Goal: Transaction & Acquisition: Obtain resource

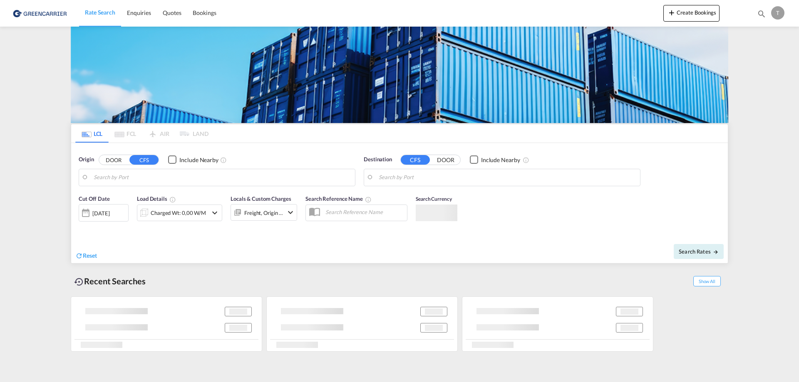
type input "[GEOGRAPHIC_DATA], BEANR"
type input "[GEOGRAPHIC_DATA], [GEOGRAPHIC_DATA], CATOR"
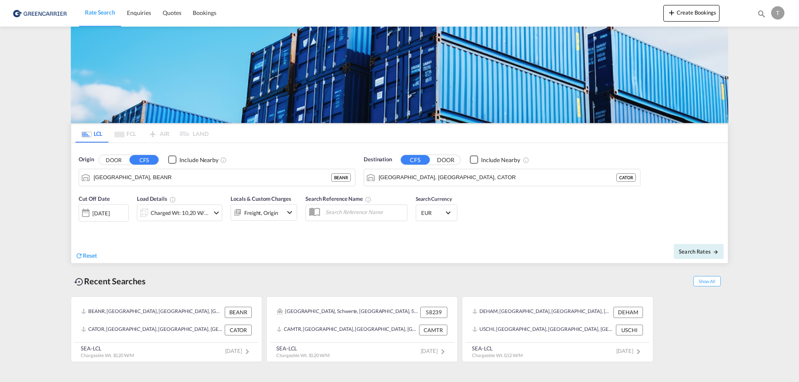
click at [211, 214] on md-icon "icon-chevron-down" at bounding box center [216, 213] width 10 height 10
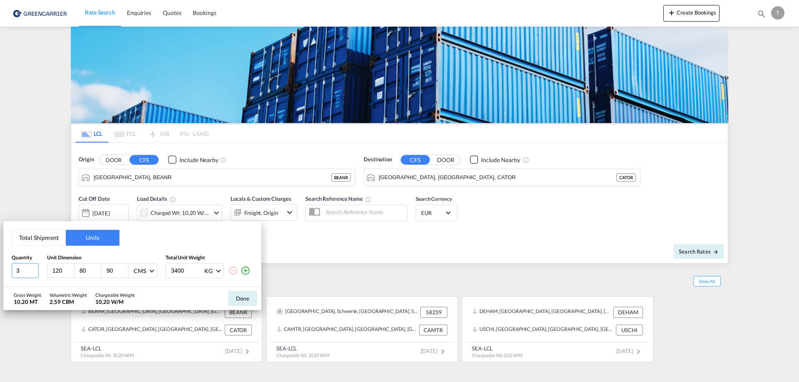
click at [26, 271] on input "3" at bounding box center [25, 270] width 27 height 15
type input "8"
click at [66, 274] on input "87" at bounding box center [63, 270] width 22 height 7
type input "89"
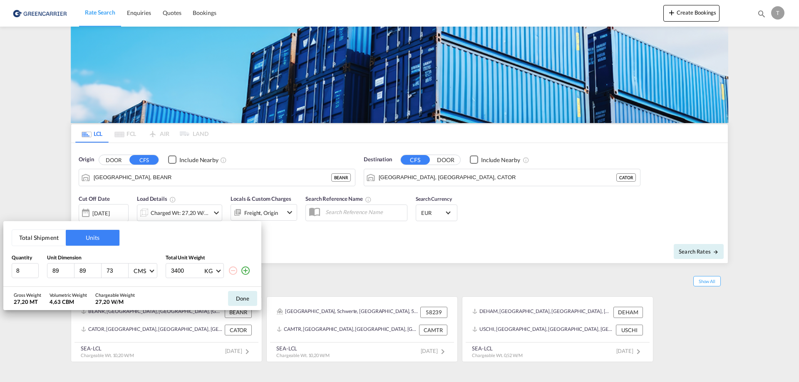
type input "73"
drag, startPoint x: 186, startPoint y: 271, endPoint x: 169, endPoint y: 271, distance: 16.6
click at [169, 271] on div "3400 KG KG LB" at bounding box center [195, 270] width 58 height 15
drag, startPoint x: 193, startPoint y: 269, endPoint x: 124, endPoint y: 269, distance: 69.5
click at [124, 269] on div "8 89 89 73 CMS CMS Inches 2272 KG KG LB" at bounding box center [132, 270] width 241 height 15
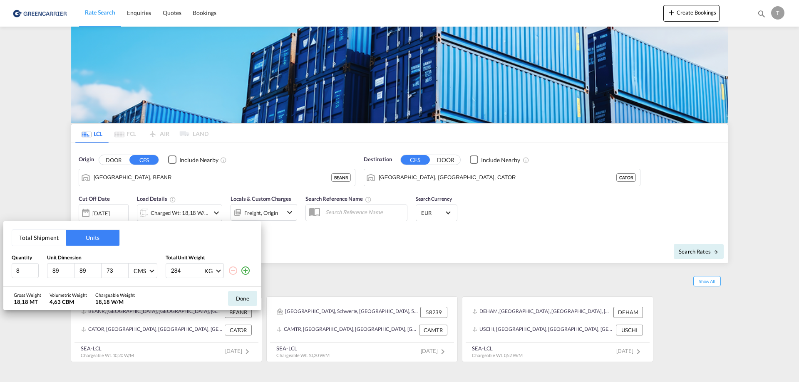
type input "284"
click at [169, 290] on div "Gross Weight 2,27 MT Volumetric Weight 4,63 CBM Chargeable Weight 4,63 W/M Done" at bounding box center [132, 298] width 258 height 23
click at [232, 295] on button "Done" at bounding box center [242, 298] width 29 height 15
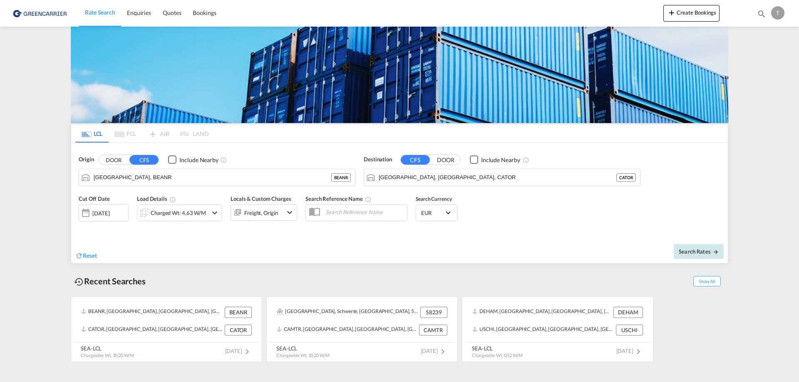
click at [691, 250] on span "Search Rates" at bounding box center [699, 251] width 40 height 7
type input "BEANR to CATOR / [DATE]"
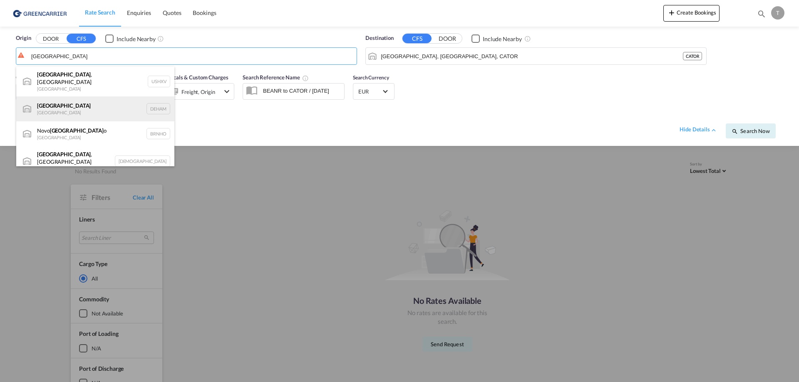
click at [61, 104] on div "[GEOGRAPHIC_DATA] [GEOGRAPHIC_DATA] DEHAM" at bounding box center [95, 109] width 158 height 25
type input "[GEOGRAPHIC_DATA], [GEOGRAPHIC_DATA]"
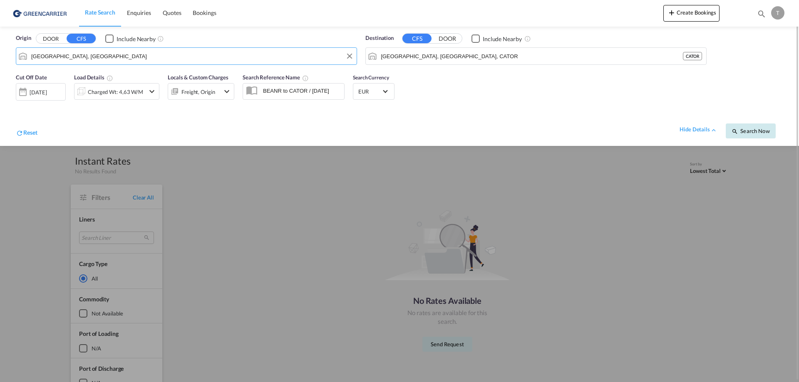
click at [747, 131] on span "Search Now" at bounding box center [750, 131] width 38 height 7
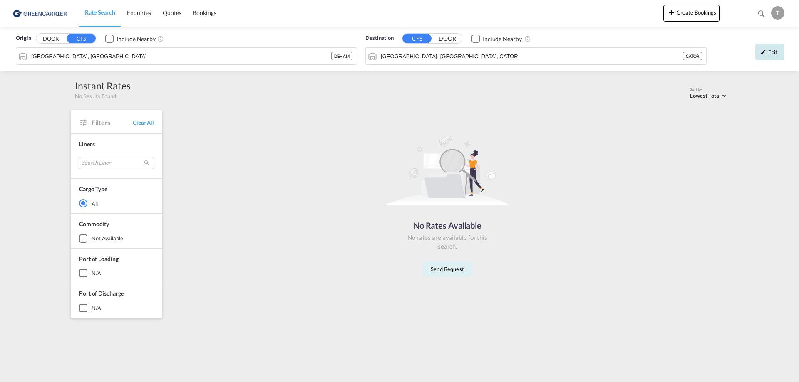
click at [764, 52] on md-icon "icon-pencil" at bounding box center [763, 52] width 6 height 6
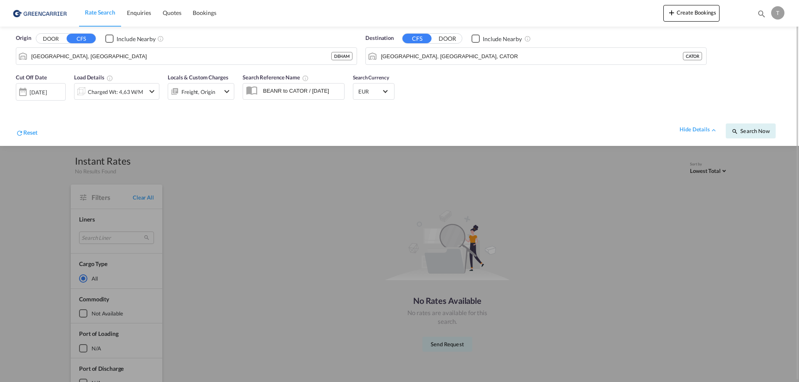
click at [47, 94] on div "[DATE]" at bounding box center [38, 92] width 17 height 7
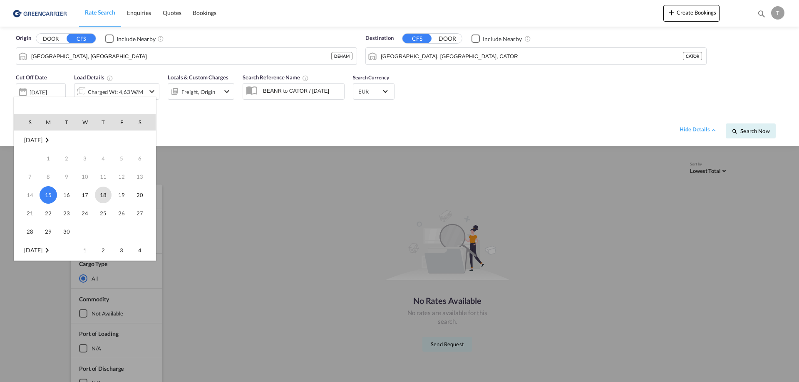
drag, startPoint x: 100, startPoint y: 194, endPoint x: 107, endPoint y: 207, distance: 15.1
click at [100, 193] on span "18" at bounding box center [103, 195] width 17 height 17
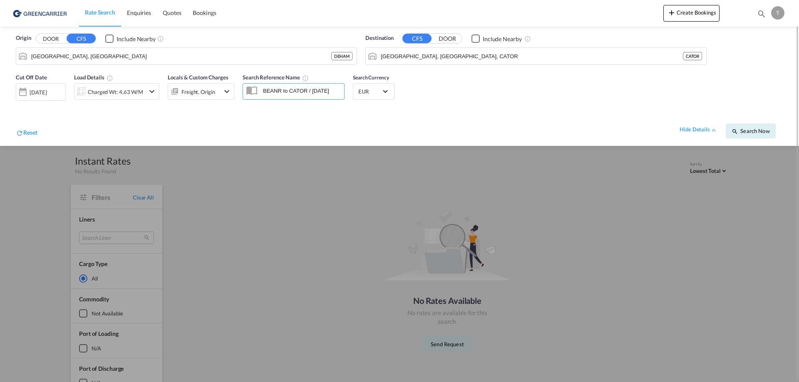
drag, startPoint x: 281, startPoint y: 91, endPoint x: 261, endPoint y: 92, distance: 20.4
click at [261, 92] on input "BEANR to CATOR / [DATE]" at bounding box center [301, 90] width 85 height 12
type input "DEHAM to CATOR / [DATE]"
drag, startPoint x: 259, startPoint y: 92, endPoint x: 451, endPoint y: 92, distance: 191.4
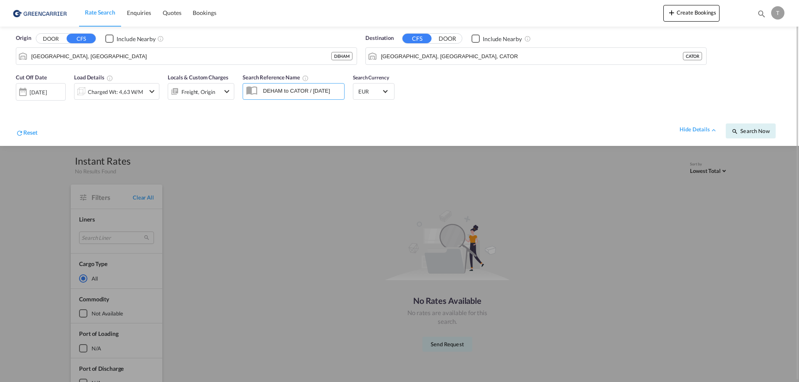
click at [451, 92] on div "Cut Off Date [DATE] [DATE] Load Details Charged Wt: 4,63 W/M Locals & Custom Ch…" at bounding box center [399, 107] width 782 height 77
click at [469, 88] on div "Cut Off Date [DATE] [DATE] Load Details Charged Wt: 4,63 W/M Locals & Custom Ch…" at bounding box center [399, 107] width 782 height 77
click at [756, 134] on button "Search Now" at bounding box center [751, 131] width 50 height 15
type input "DEHAM to CATOR / [DATE]"
